Goal: Information Seeking & Learning: Find specific fact

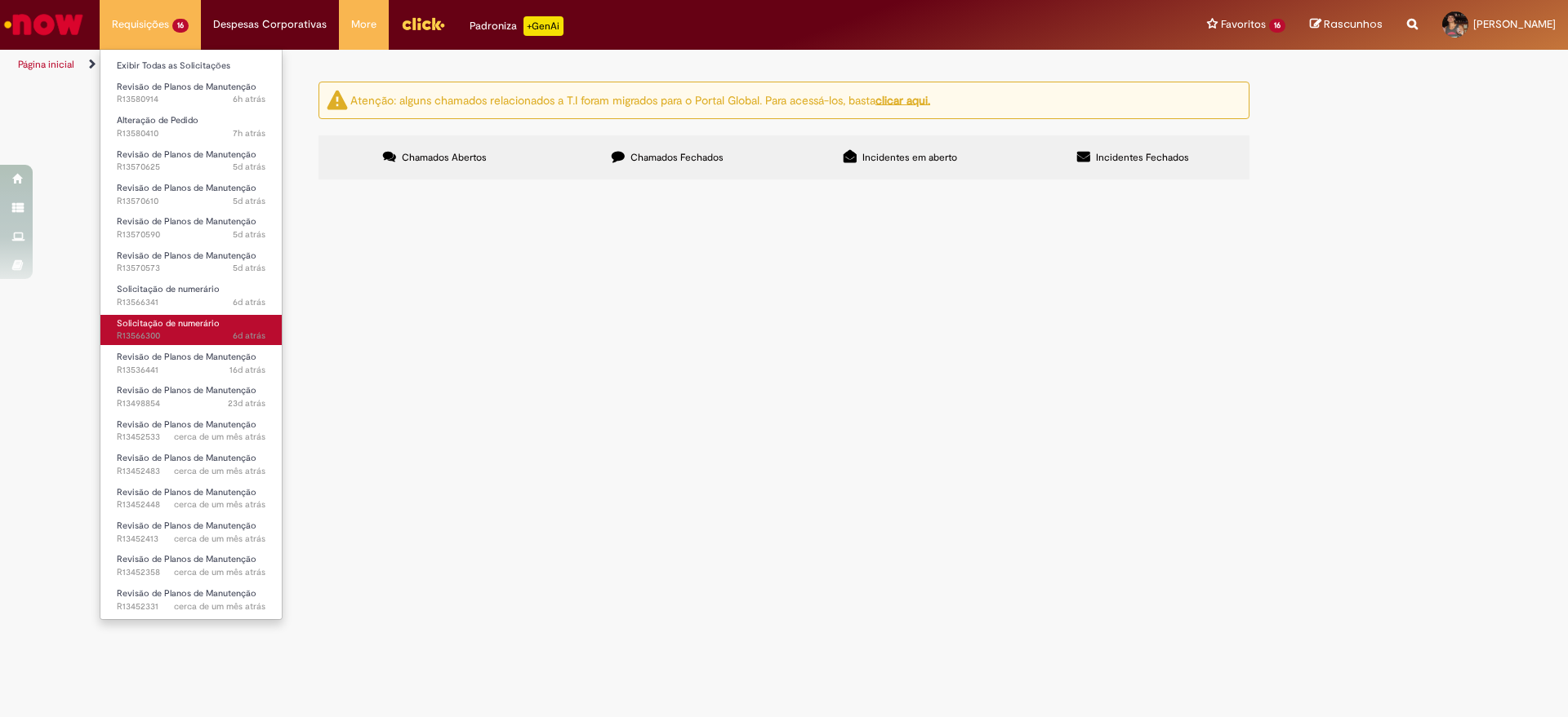
click at [181, 325] on span "Solicitação de numerário" at bounding box center [169, 323] width 103 height 12
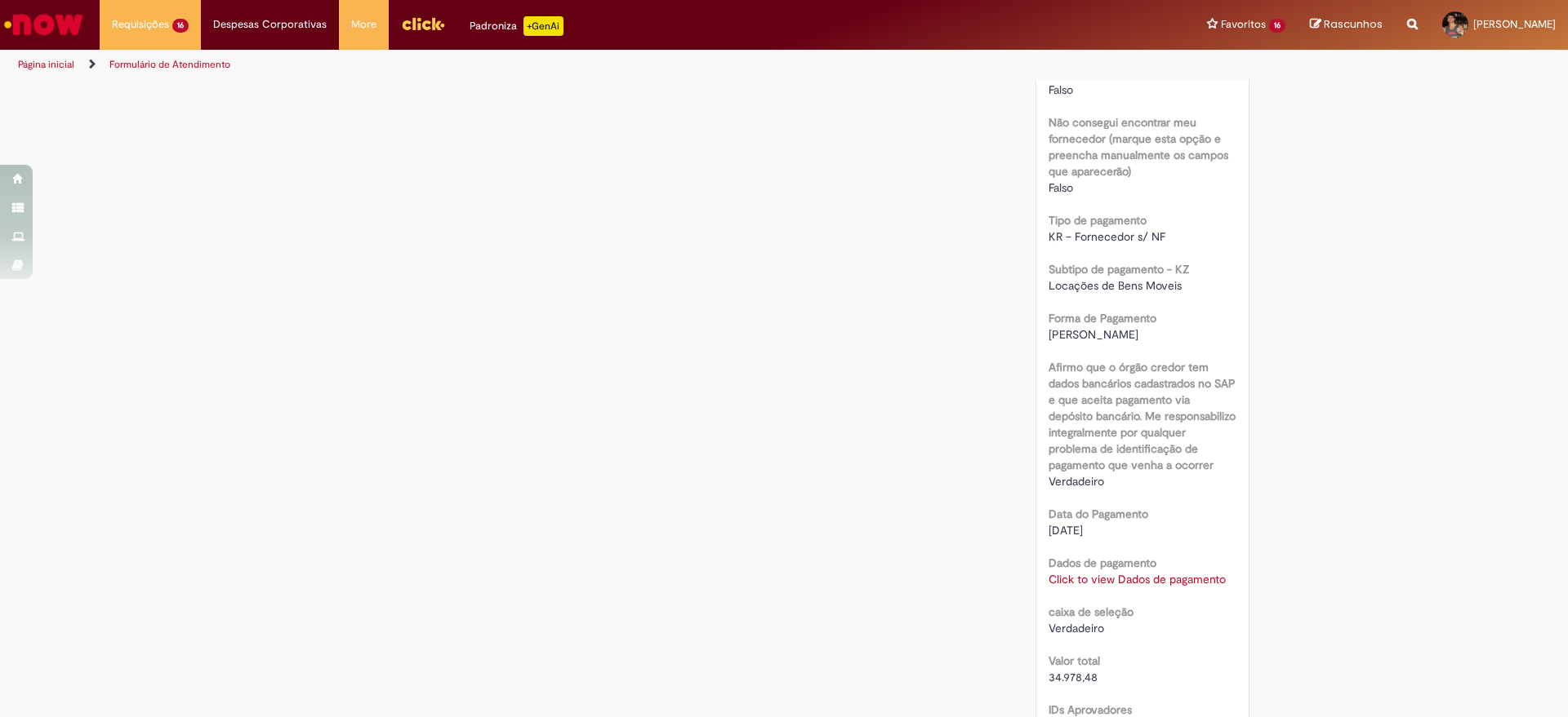
scroll to position [1530, 0]
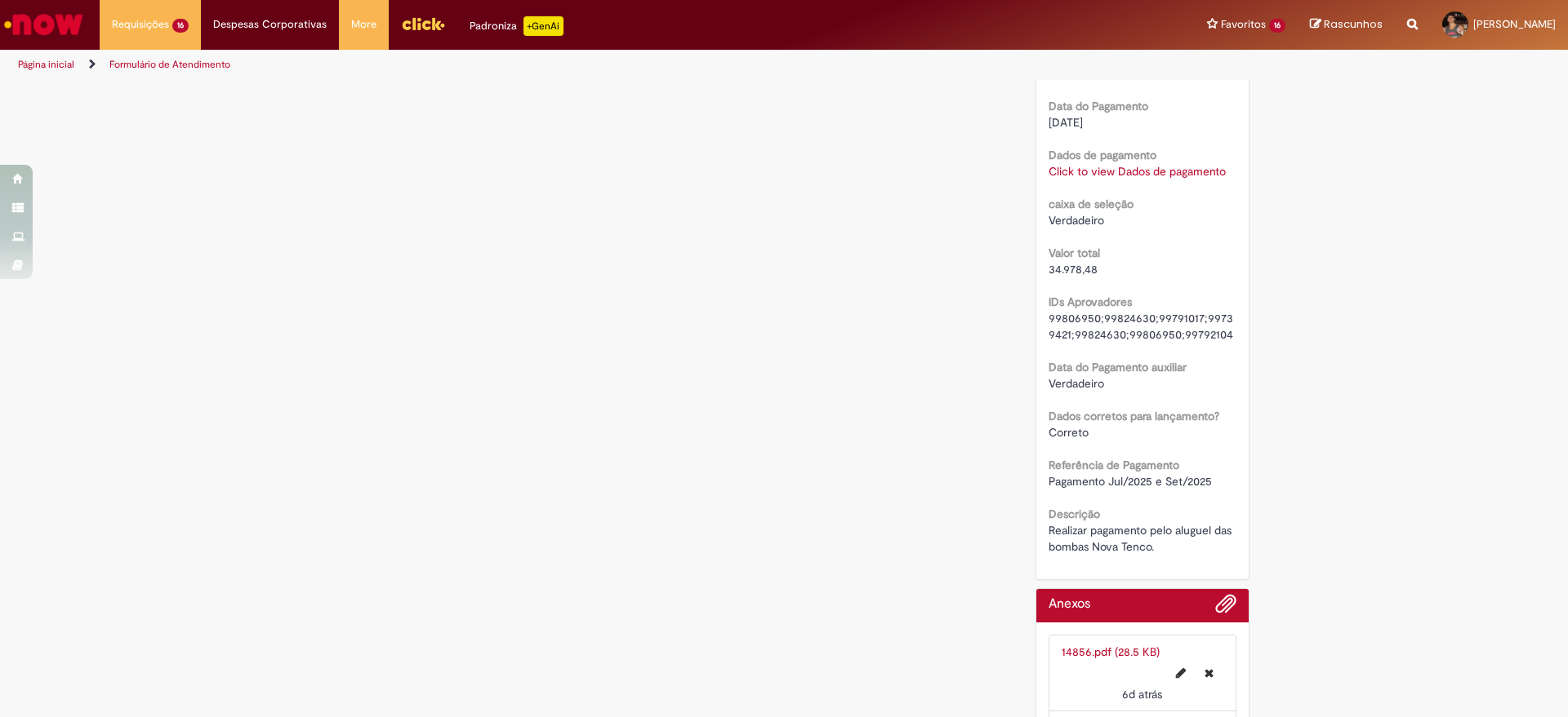
click at [1117, 179] on link "Click to view Dados de pagamento" at bounding box center [1137, 170] width 177 height 14
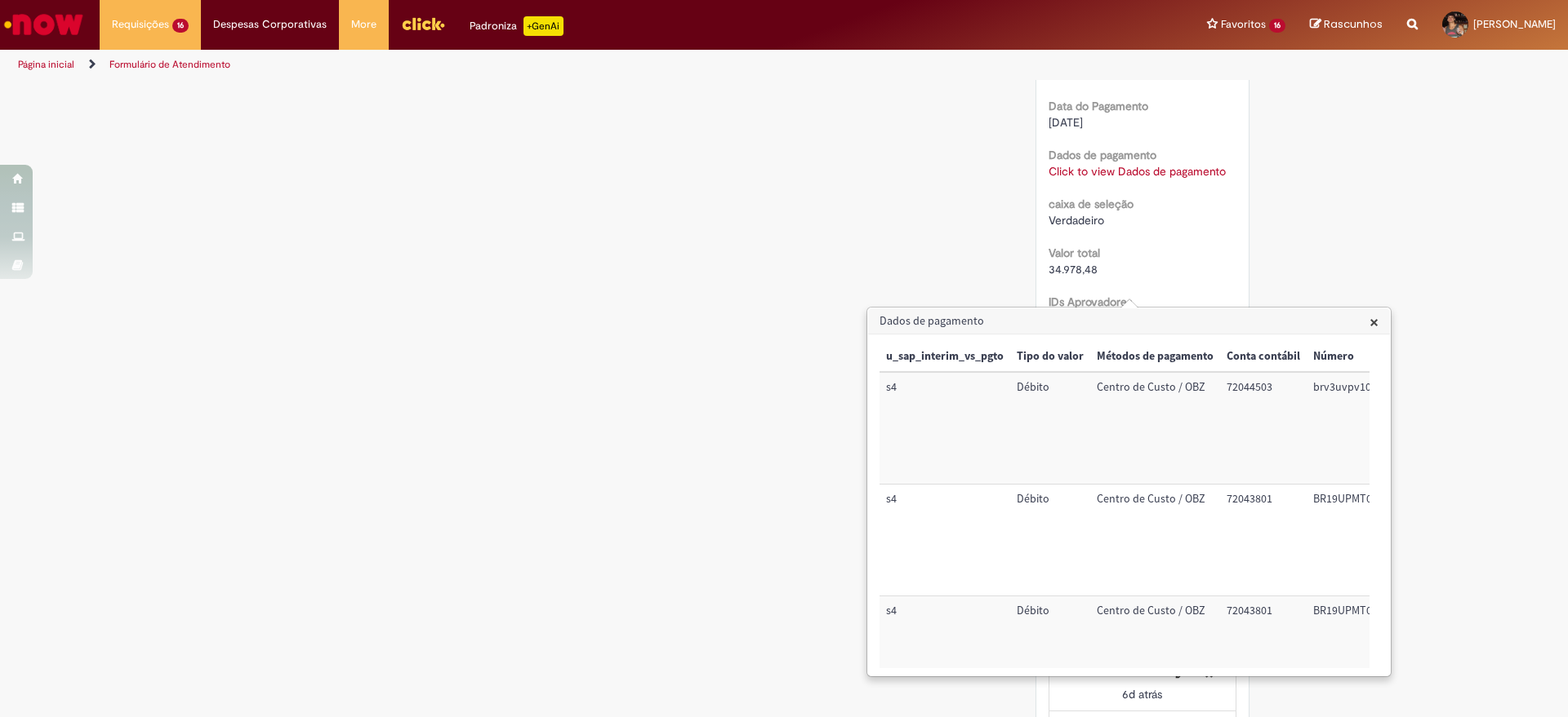
click at [1376, 317] on span "×" at bounding box center [1373, 322] width 9 height 22
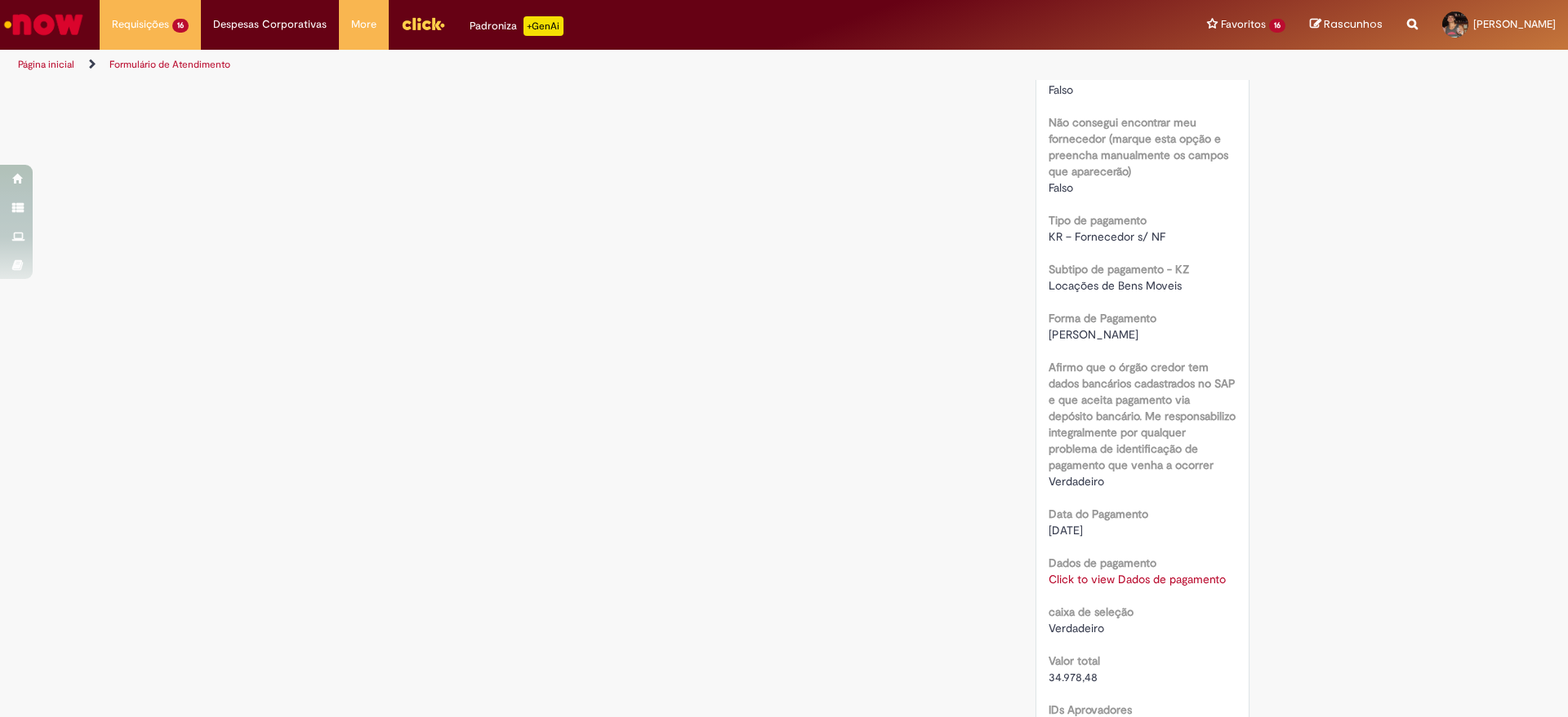
scroll to position [1225, 0]
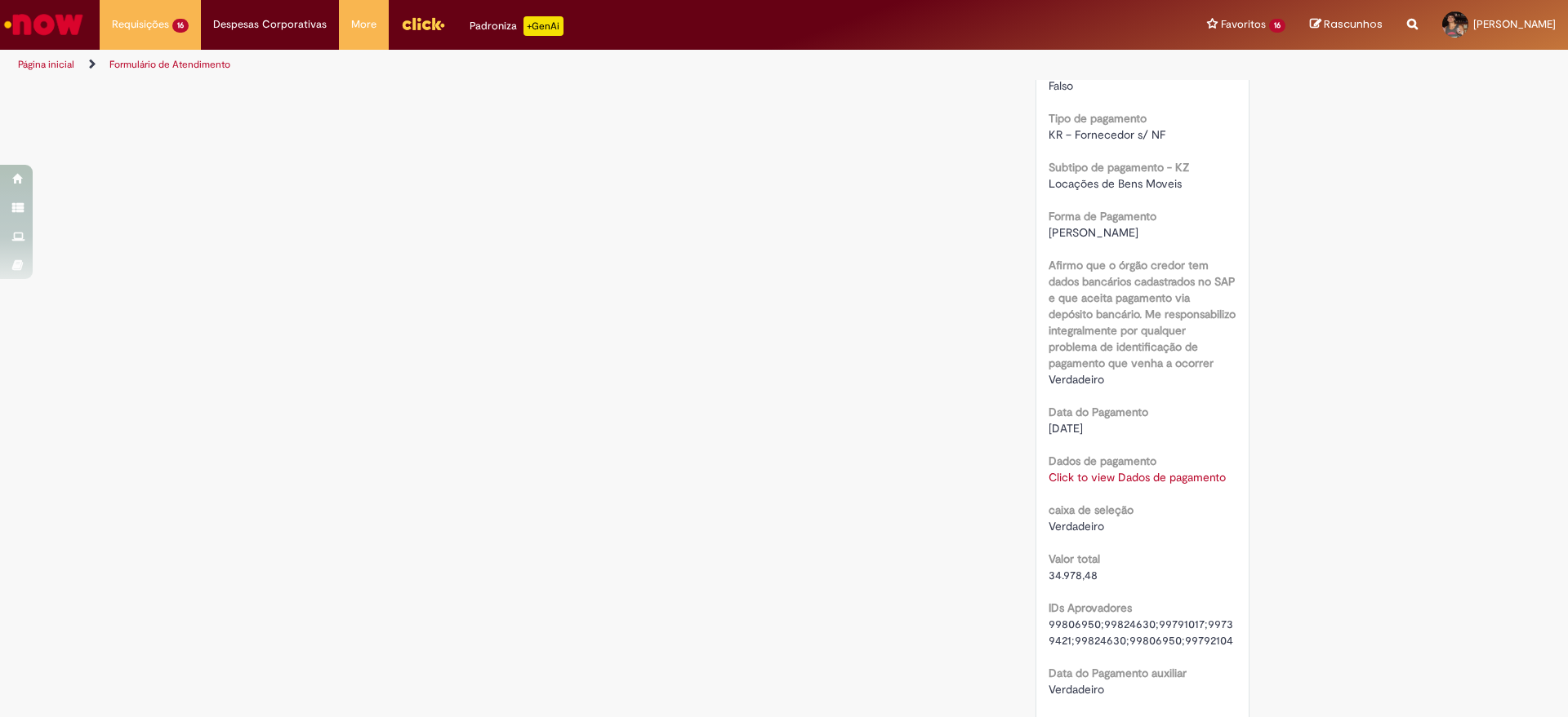
click at [1153, 485] on link "Click to view Dados de pagamento" at bounding box center [1137, 477] width 177 height 14
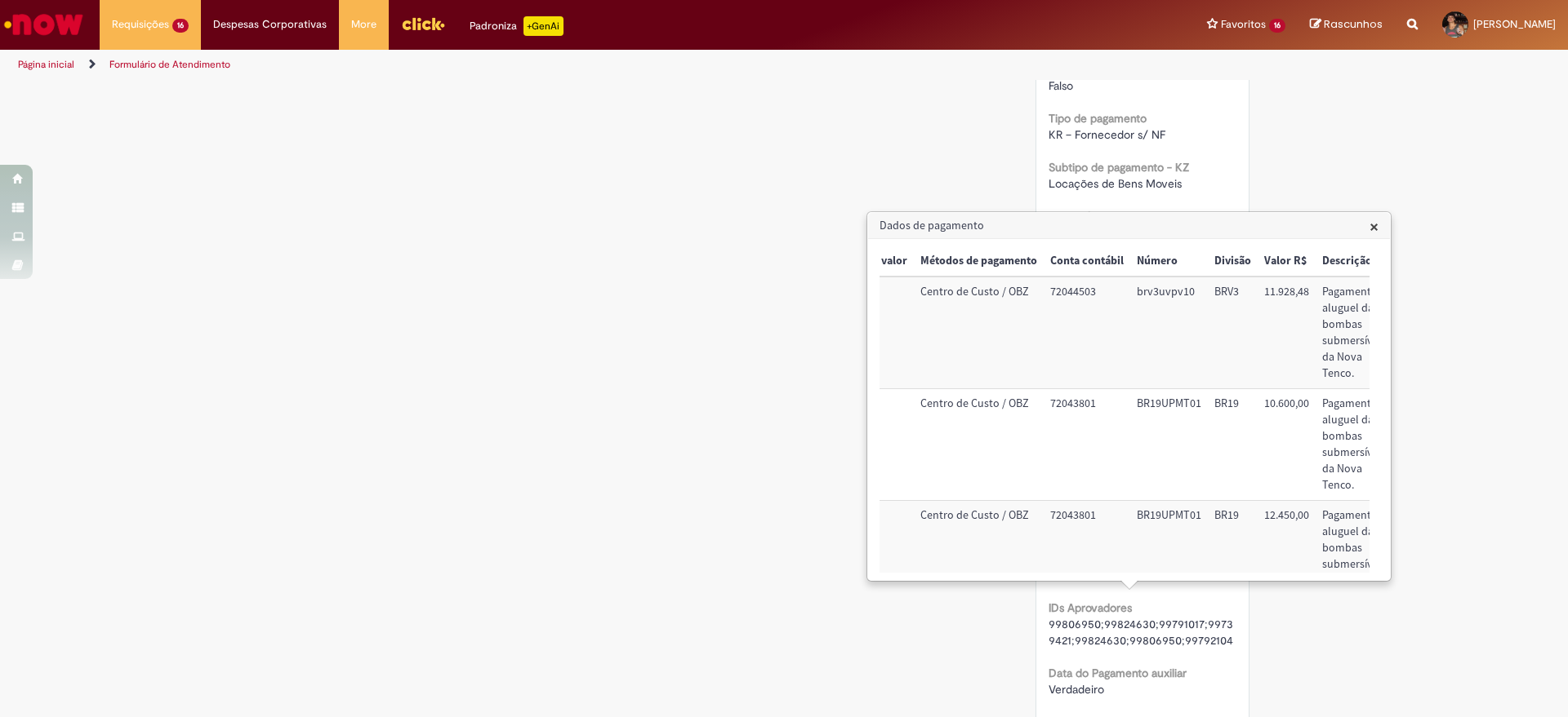
scroll to position [0, 175]
click at [1369, 229] on h3 "Dados de pagamento" at bounding box center [1129, 226] width 522 height 26
click at [1374, 228] on span "×" at bounding box center [1373, 226] width 9 height 22
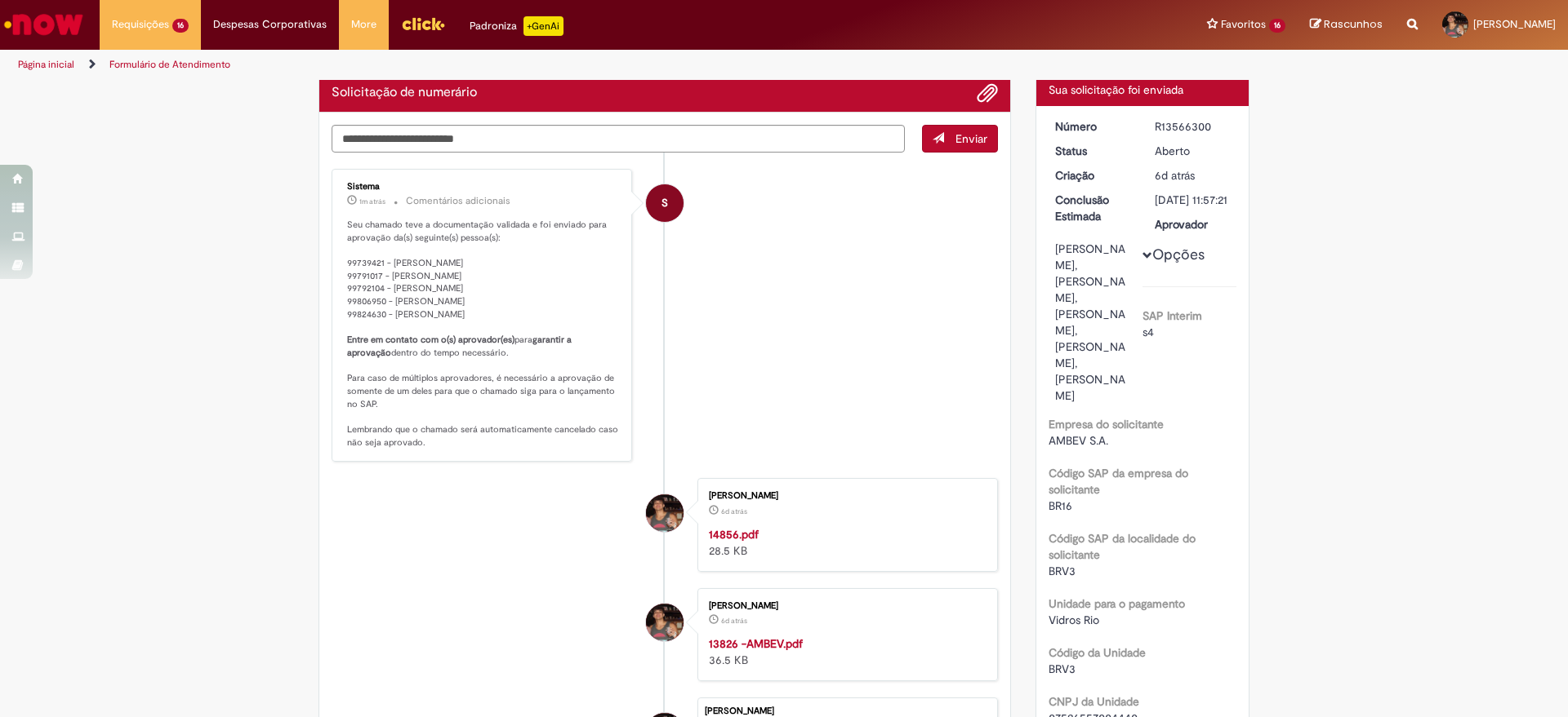
scroll to position [0, 0]
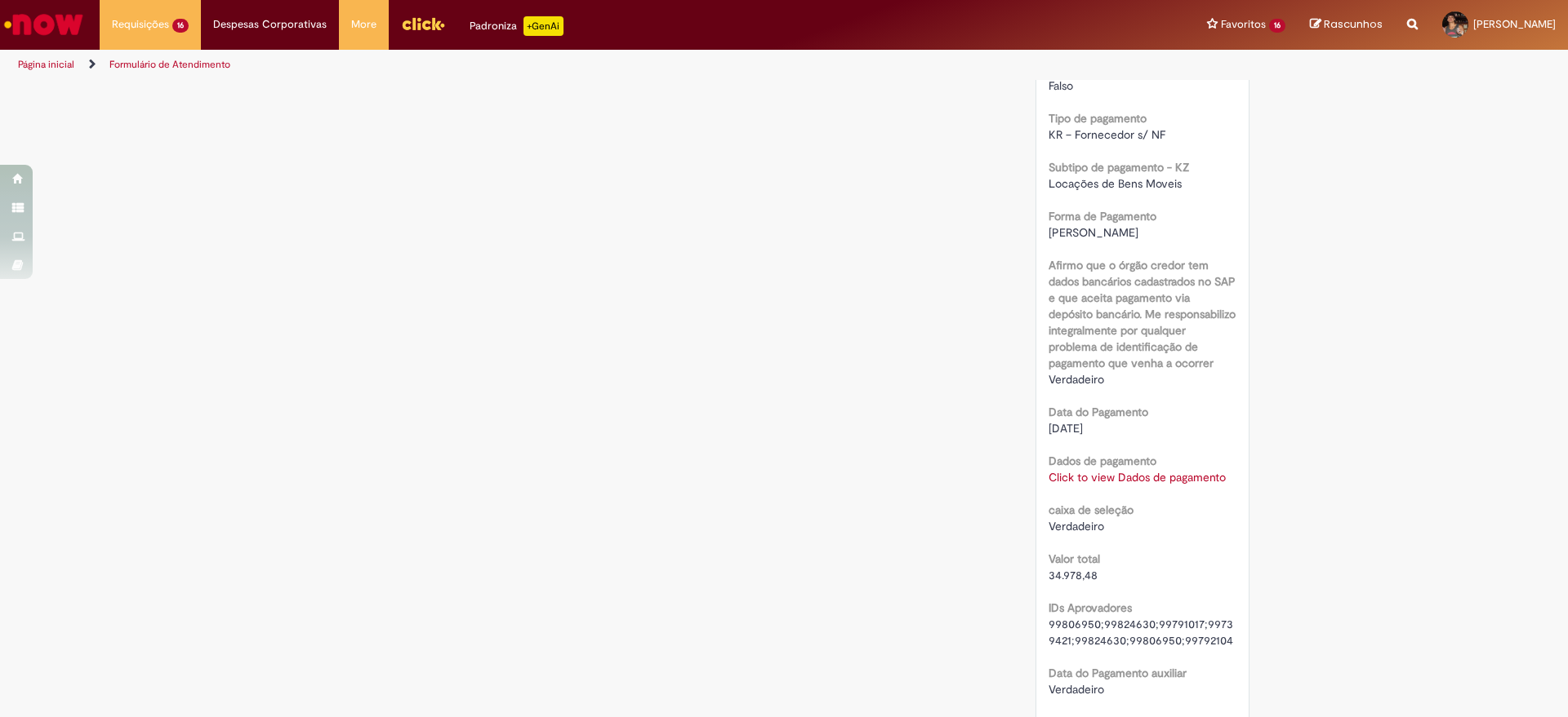
scroll to position [1530, 0]
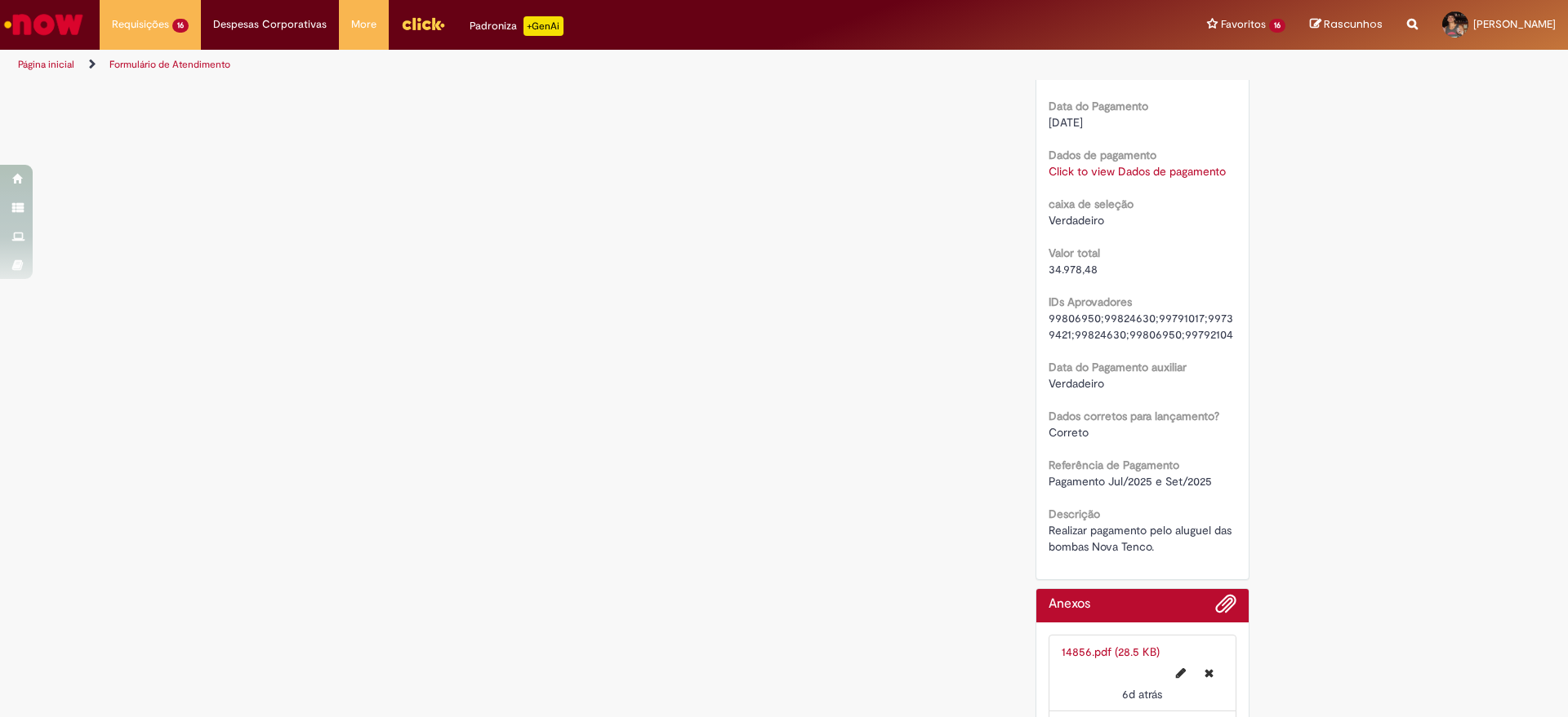
click at [1146, 179] on link "Click to view Dados de pagamento" at bounding box center [1137, 170] width 177 height 14
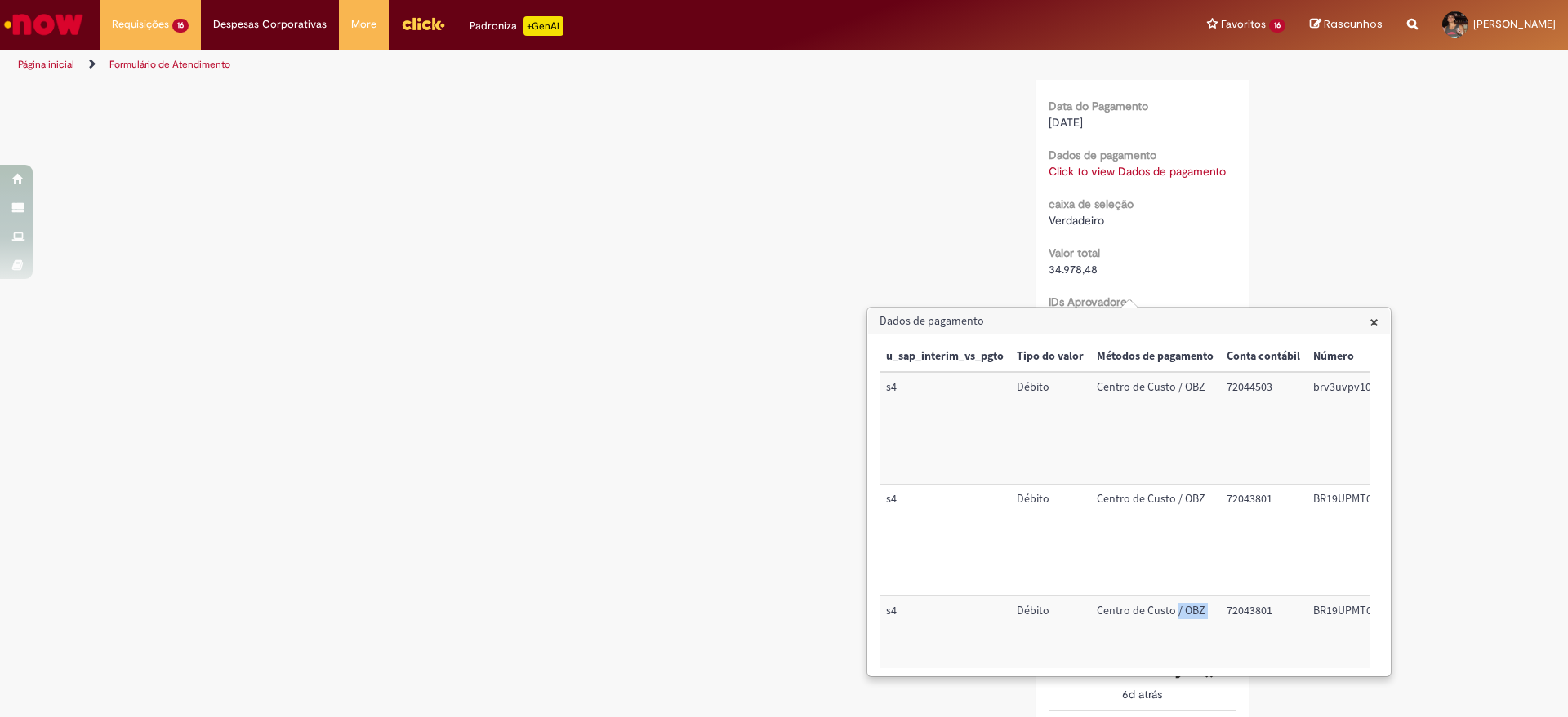
drag, startPoint x: 1176, startPoint y: 671, endPoint x: 1230, endPoint y: 671, distance: 54.0
click at [1230, 671] on div "× u_sap_interim_vs_pgto Tipo do valor Métodos de pagamento Conta contábil Númer…" at bounding box center [1129, 505] width 522 height 341
click at [1220, 670] on div "× u_sap_interim_vs_pgto Tipo do valor Métodos de pagamento Conta contábil Númer…" at bounding box center [1129, 505] width 522 height 341
click at [1372, 322] on span "×" at bounding box center [1373, 322] width 9 height 22
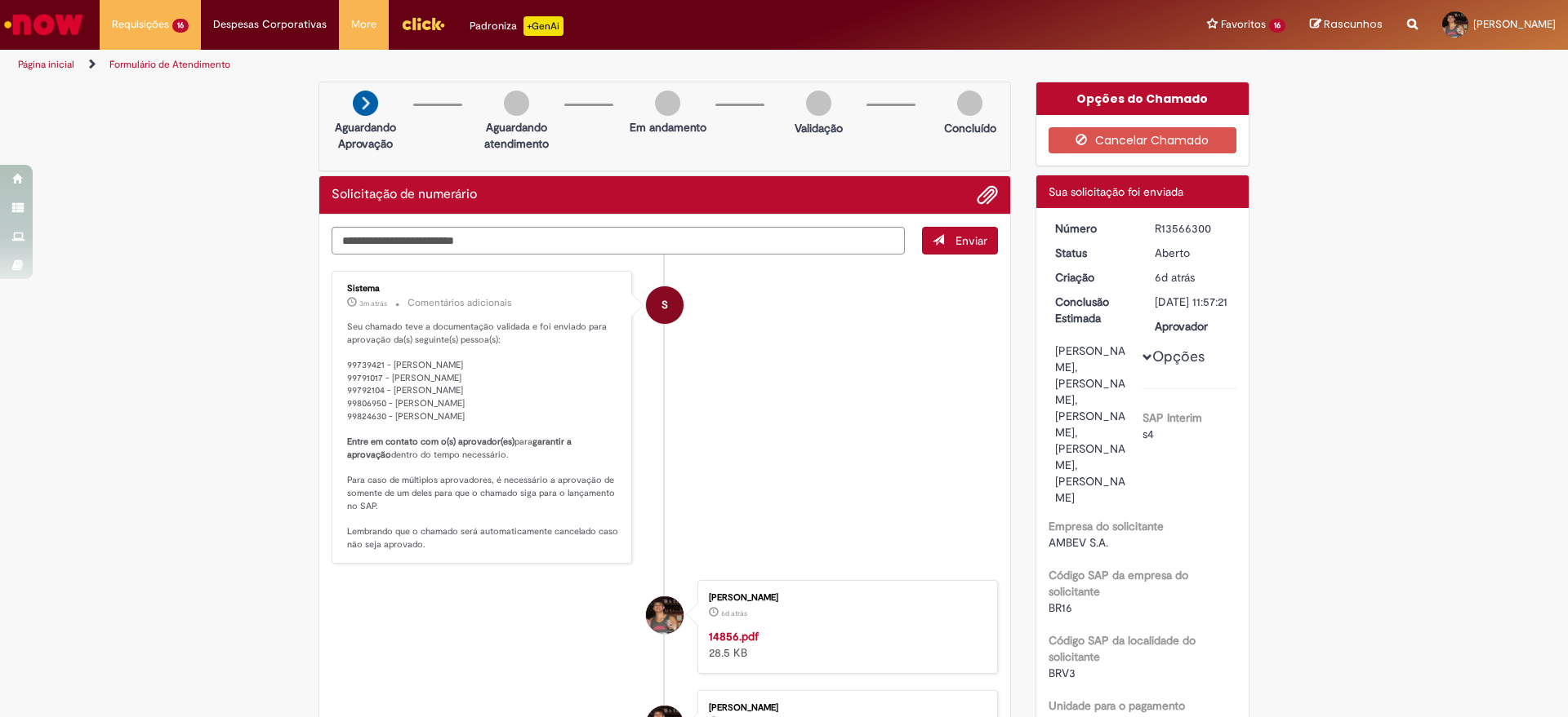
click at [795, 526] on li "S Sistema 3m atrás 3 minutos atrás Comentários adicionais Seu chamado teve a do…" at bounding box center [664, 418] width 666 height 294
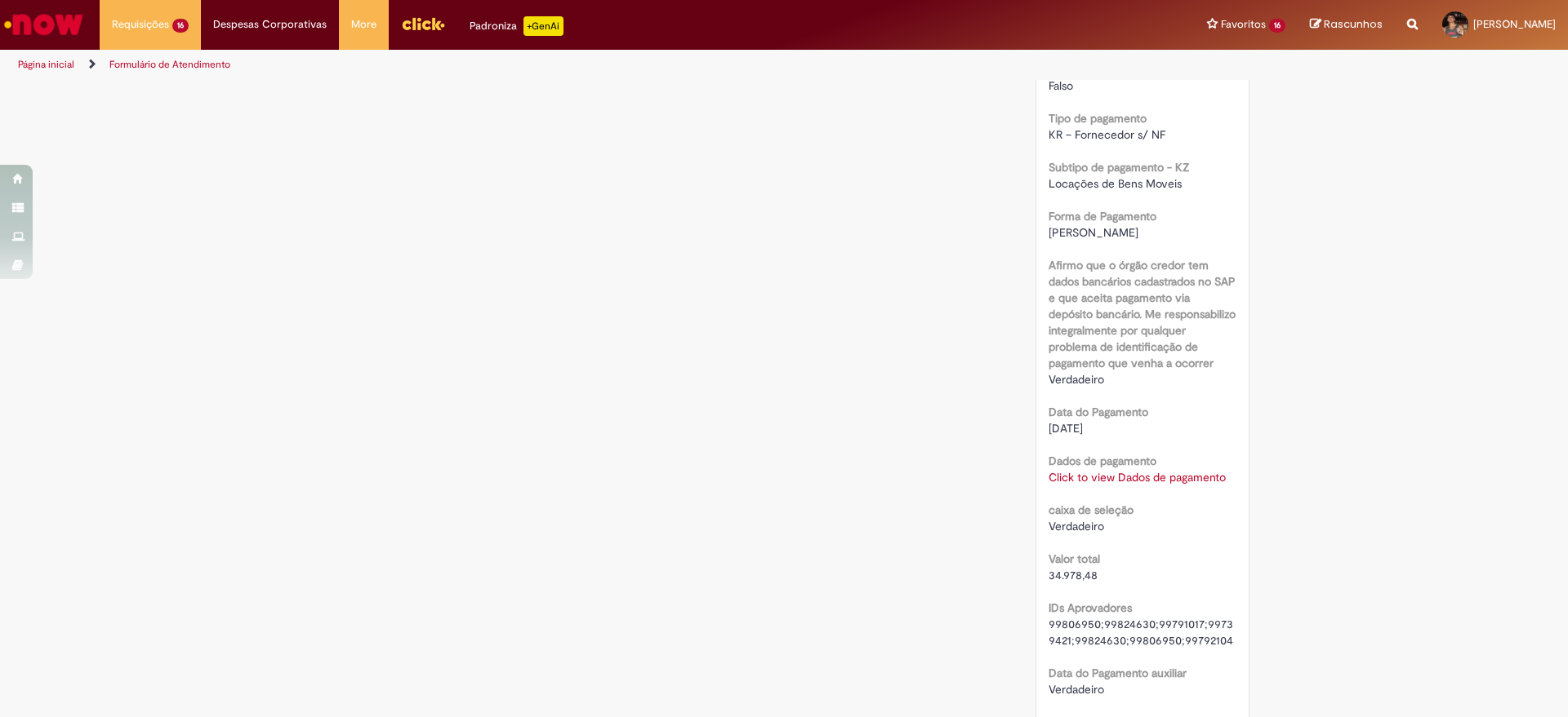
scroll to position [1326, 0]
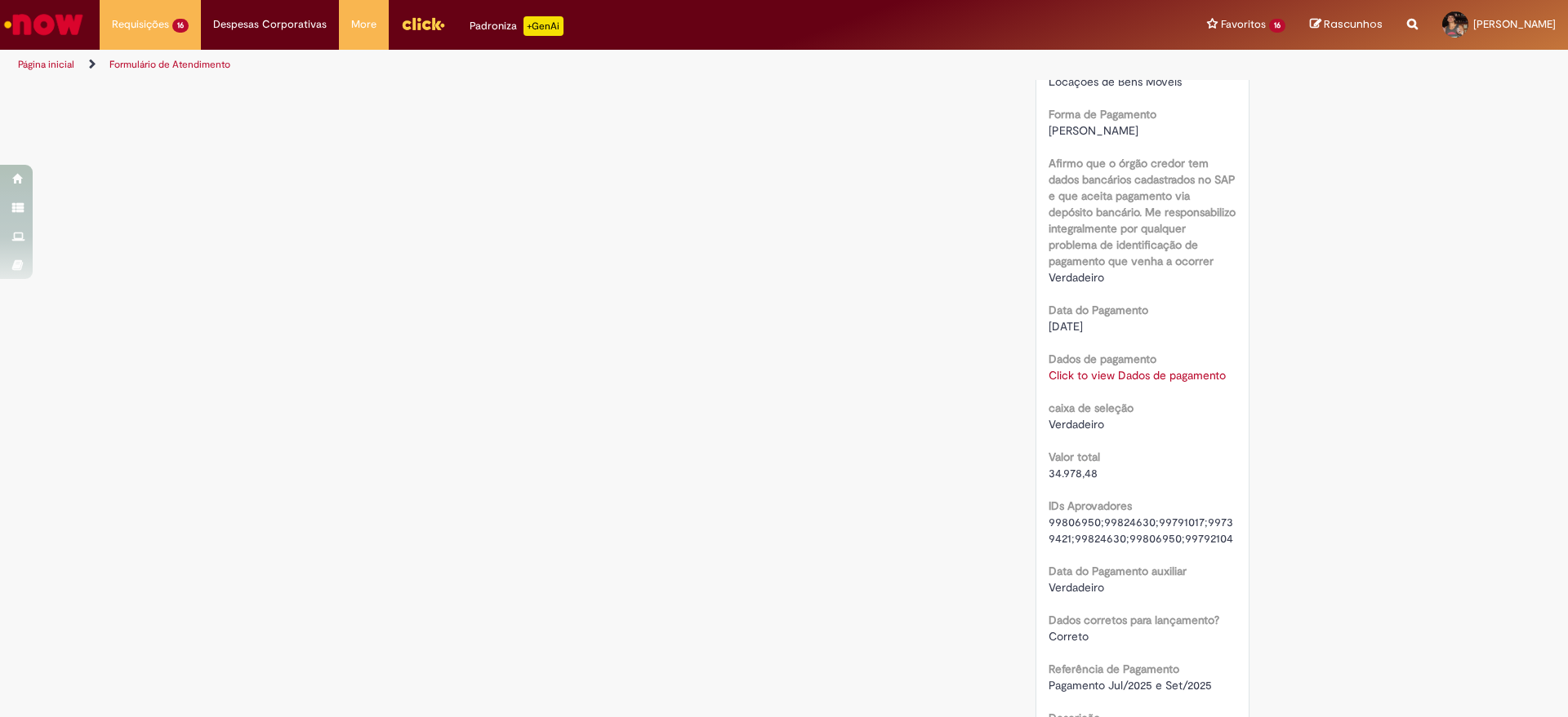
click at [1176, 383] on link "Click to view Dados de pagamento" at bounding box center [1137, 375] width 177 height 14
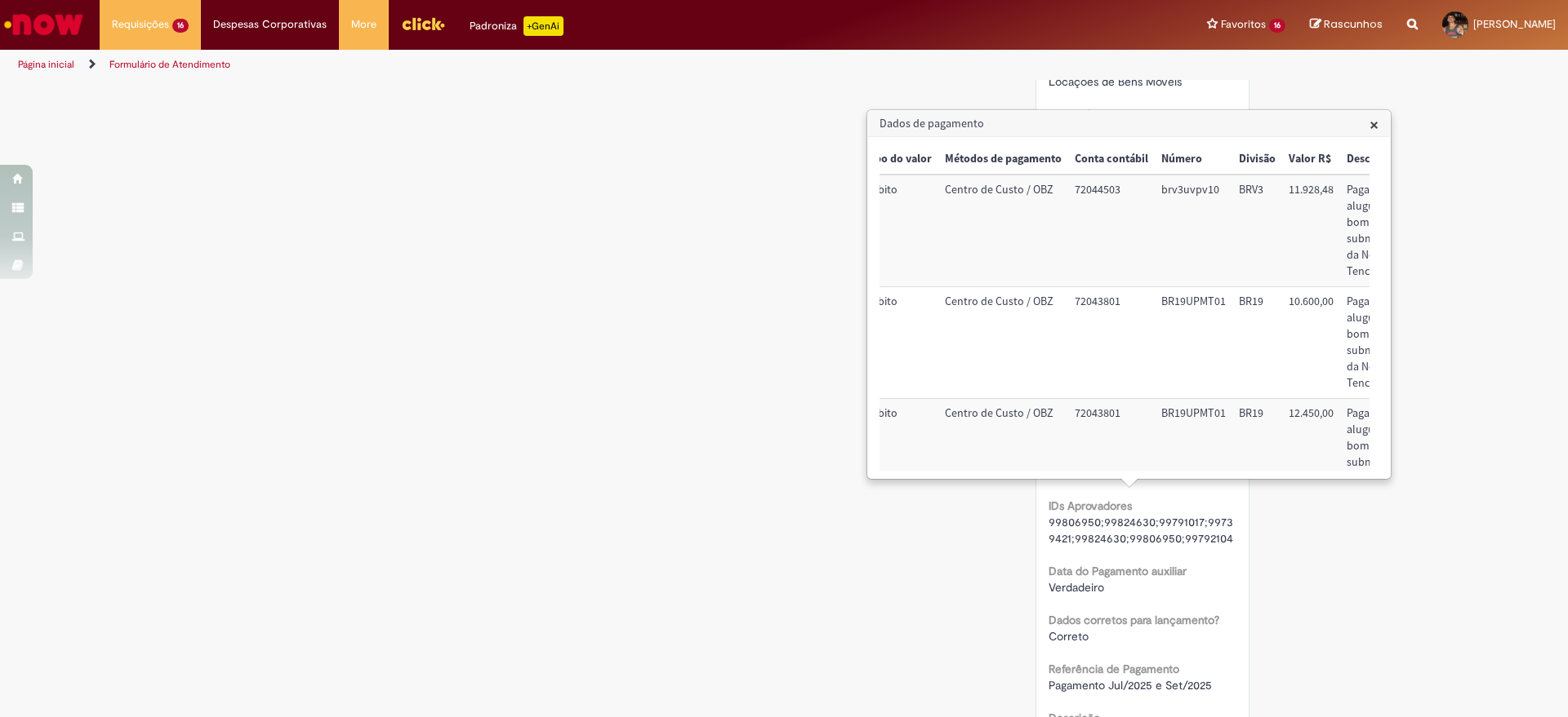
scroll to position [0, 153]
drag, startPoint x: 1332, startPoint y: 191, endPoint x: 1289, endPoint y: 194, distance: 43.1
click at [1289, 194] on td "11.928,48" at bounding box center [1309, 229] width 58 height 111
copy td "11.928,48"
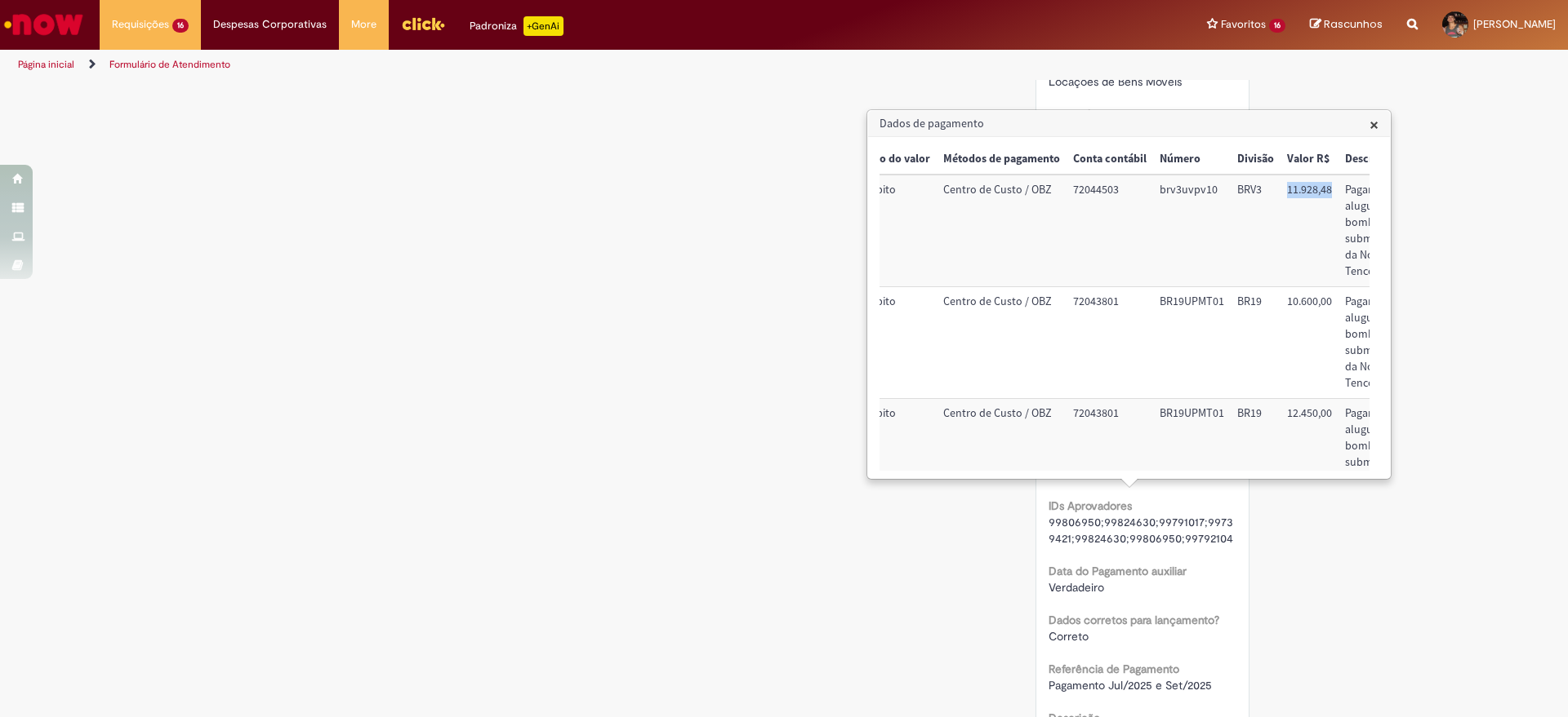
drag, startPoint x: 1331, startPoint y: 192, endPoint x: 1288, endPoint y: 190, distance: 43.0
click at [1288, 190] on td "11.928,48" at bounding box center [1309, 229] width 58 height 111
copy td "11.928,48"
